Goal: Task Accomplishment & Management: Manage account settings

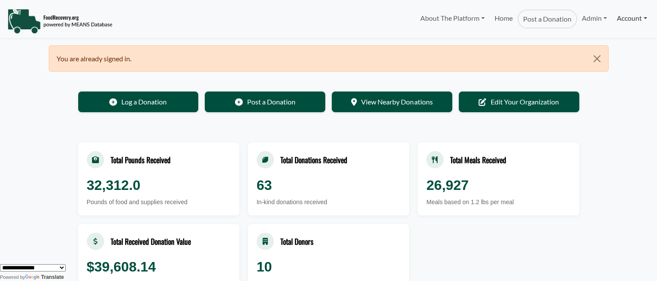
click at [630, 20] on link "Account" at bounding box center [632, 18] width 40 height 17
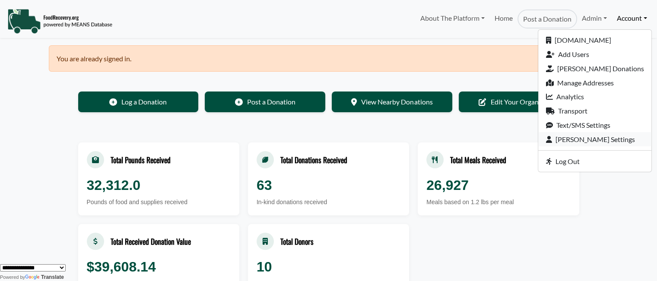
click at [598, 138] on link "[PERSON_NAME] Settings" at bounding box center [594, 139] width 113 height 14
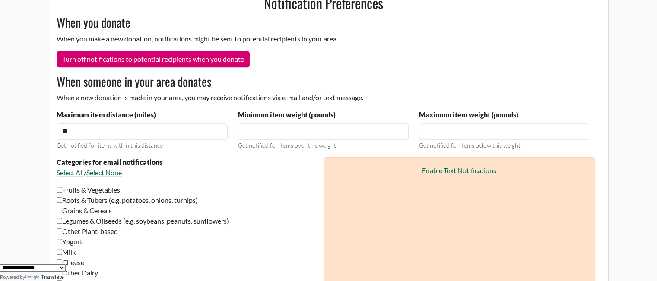
scroll to position [357, 0]
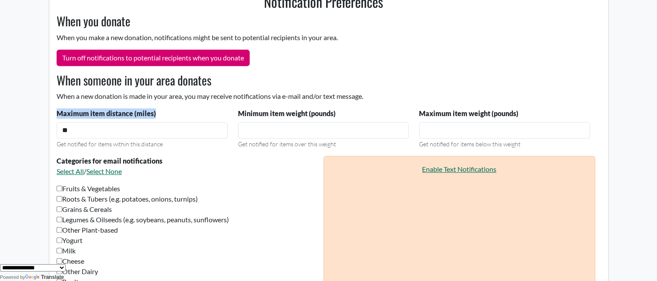
drag, startPoint x: 52, startPoint y: 110, endPoint x: 165, endPoint y: 115, distance: 112.9
click at [165, 115] on div "Maximum item distance (miles) ** Get notified for items within this distance" at bounding box center [141, 128] width 181 height 41
click at [295, 109] on label "Minimum item weight (pounds)" at bounding box center [287, 113] width 98 height 10
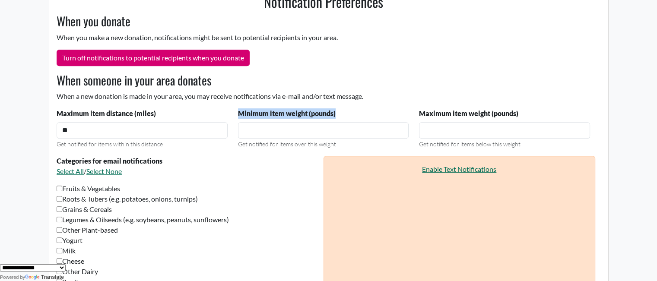
drag, startPoint x: 234, startPoint y: 113, endPoint x: 338, endPoint y: 114, distance: 104.6
click at [338, 114] on div "Minimum item weight (pounds) *** Get notified for items over this weight" at bounding box center [323, 128] width 181 height 41
click at [343, 109] on div "Minimum item weight (pounds) *** Get notified for items over this weight" at bounding box center [323, 128] width 181 height 41
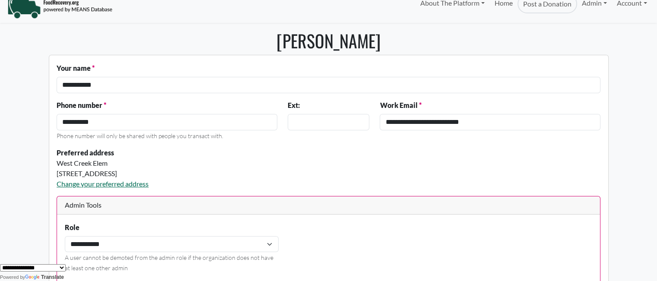
scroll to position [0, 0]
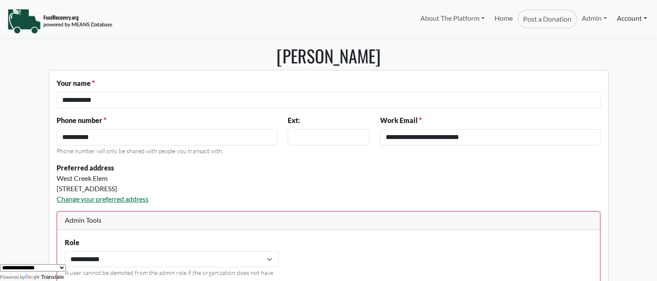
click at [631, 20] on link "Account" at bounding box center [632, 18] width 40 height 17
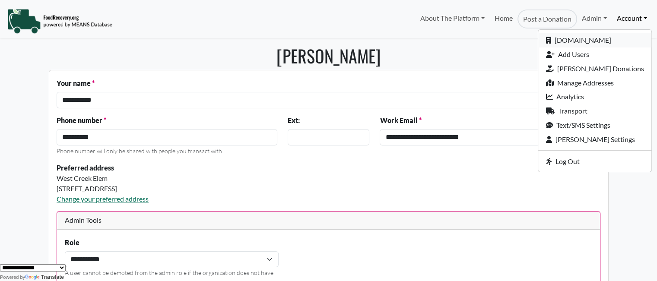
click at [622, 39] on link "[DOMAIN_NAME]" at bounding box center [594, 40] width 113 height 14
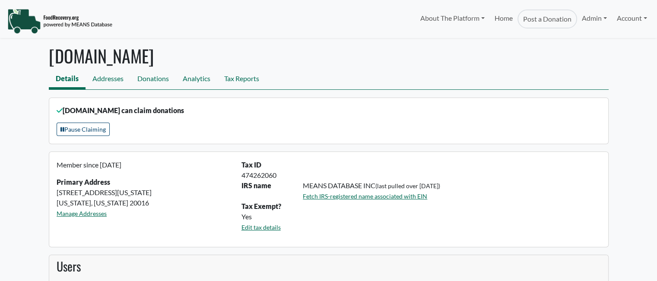
select select "Language Translate Widget"
click at [237, 81] on link "Tax Reports" at bounding box center [241, 79] width 49 height 19
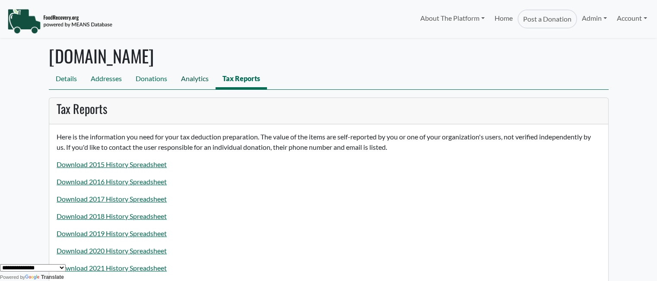
click at [192, 79] on link "Analytics" at bounding box center [194, 79] width 41 height 19
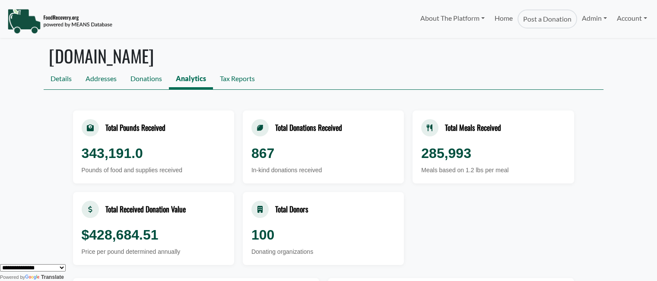
drag, startPoint x: 656, startPoint y: 40, endPoint x: 658, endPoint y: 48, distance: 8.5
click at [657, 48] on html "About The Platform How It Works FAQs Documentation Home Post a Donation Admin O…" at bounding box center [328, 140] width 657 height 281
click at [614, 22] on link "Account" at bounding box center [632, 18] width 40 height 17
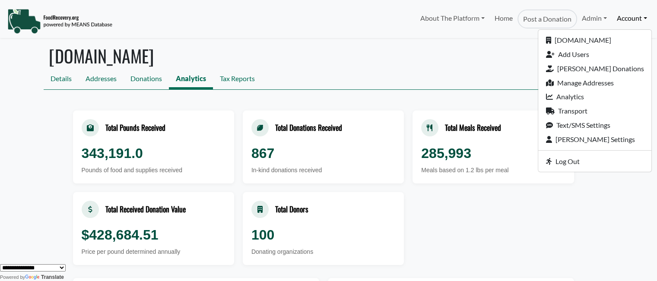
click at [496, 57] on h1 "[DOMAIN_NAME]" at bounding box center [324, 55] width 560 height 21
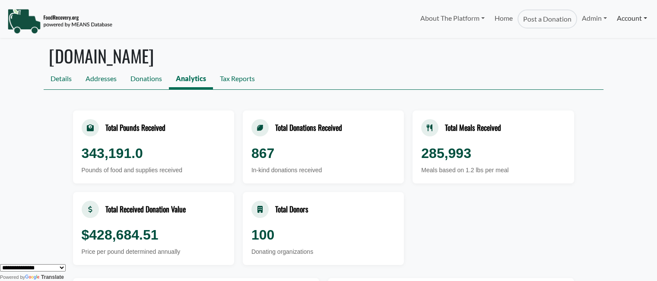
click at [619, 21] on link "Account" at bounding box center [632, 18] width 40 height 17
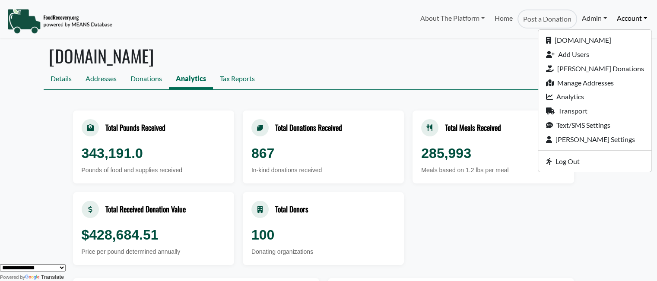
click at [596, 18] on link "Admin" at bounding box center [594, 18] width 35 height 17
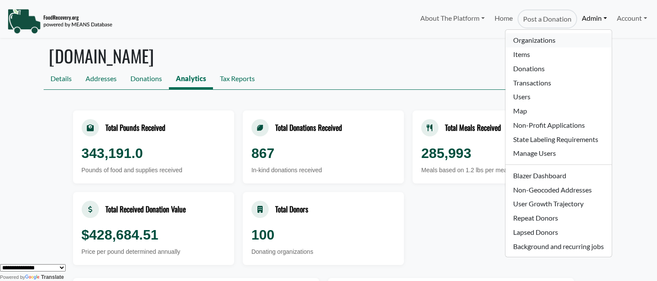
click at [518, 39] on link "Organizations" at bounding box center [559, 40] width 106 height 14
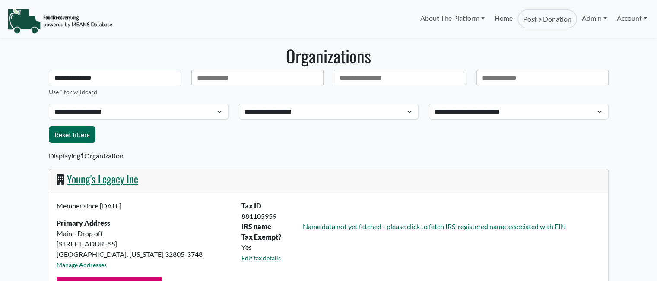
select select "Language Translate Widget"
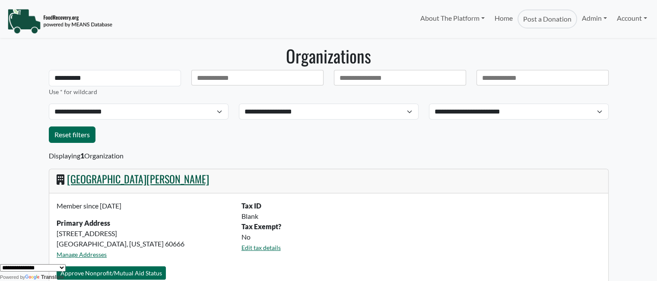
type input "**********"
click at [123, 179] on link "[GEOGRAPHIC_DATA][PERSON_NAME]" at bounding box center [138, 179] width 142 height 16
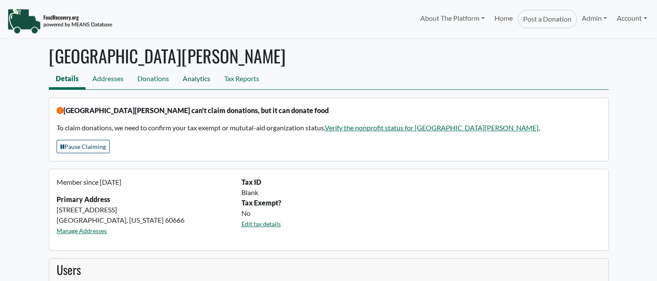
click at [190, 82] on link "Analytics" at bounding box center [196, 79] width 41 height 19
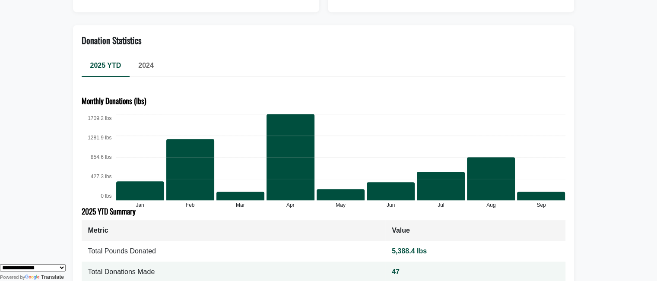
scroll to position [408, 0]
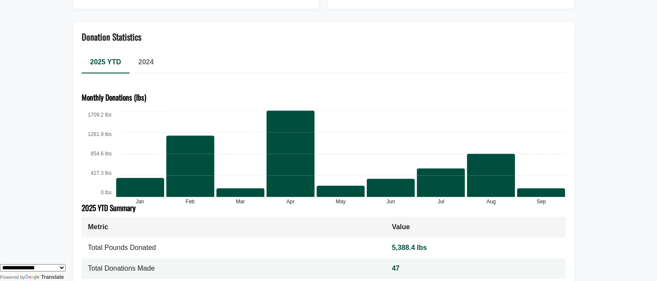
drag, startPoint x: 150, startPoint y: 64, endPoint x: 146, endPoint y: 70, distance: 7.2
click at [150, 64] on span "2024" at bounding box center [146, 61] width 16 height 7
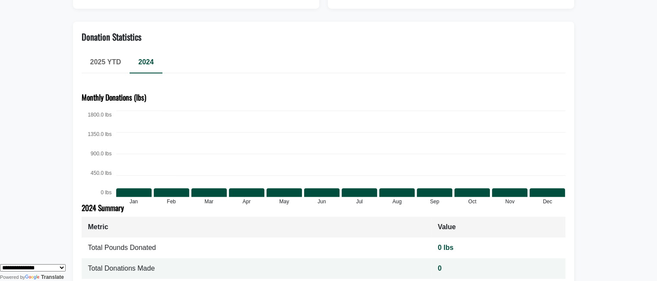
click at [108, 56] on div "2025 YTD" at bounding box center [106, 62] width 48 height 21
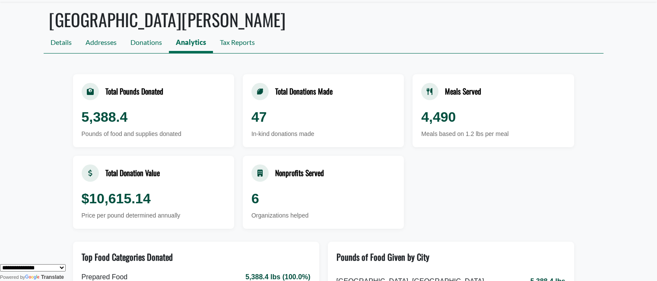
scroll to position [0, 0]
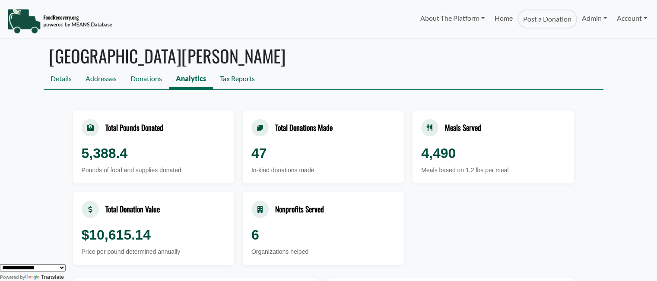
click at [230, 79] on link "Tax Reports" at bounding box center [237, 79] width 49 height 19
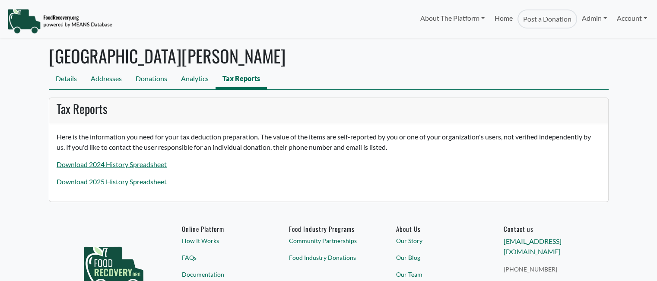
select select "Language Translate Widget"
